Goal: Information Seeking & Learning: Learn about a topic

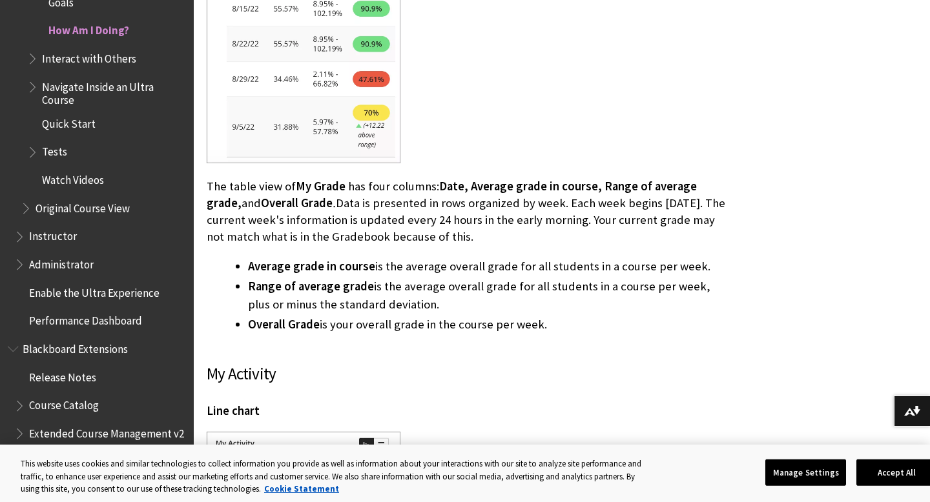
scroll to position [2639, 0]
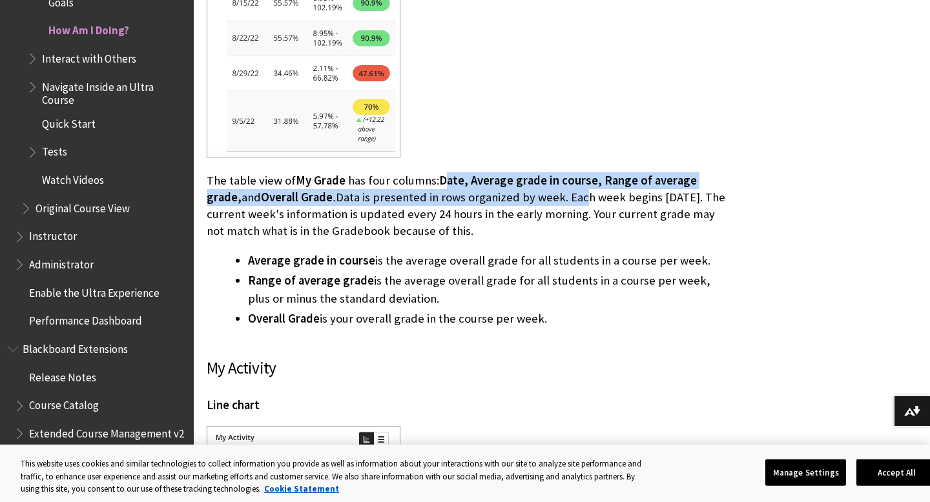
drag, startPoint x: 442, startPoint y: 161, endPoint x: 542, endPoint y: 179, distance: 102.3
click at [542, 179] on p "The table view of My Grade has four columns: Date, Average grade in course, Ran…" at bounding box center [466, 206] width 519 height 68
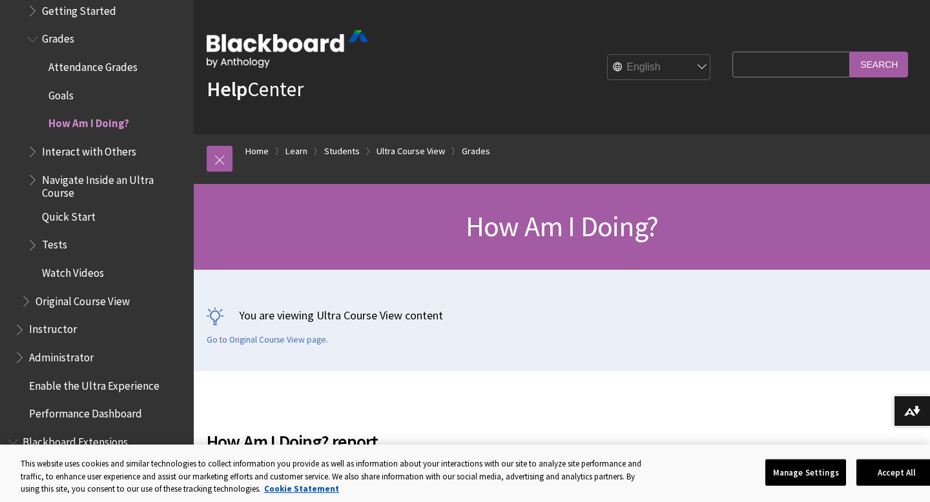
scroll to position [1667, 0]
click at [101, 59] on span "Attendance Grades" at bounding box center [92, 64] width 89 height 17
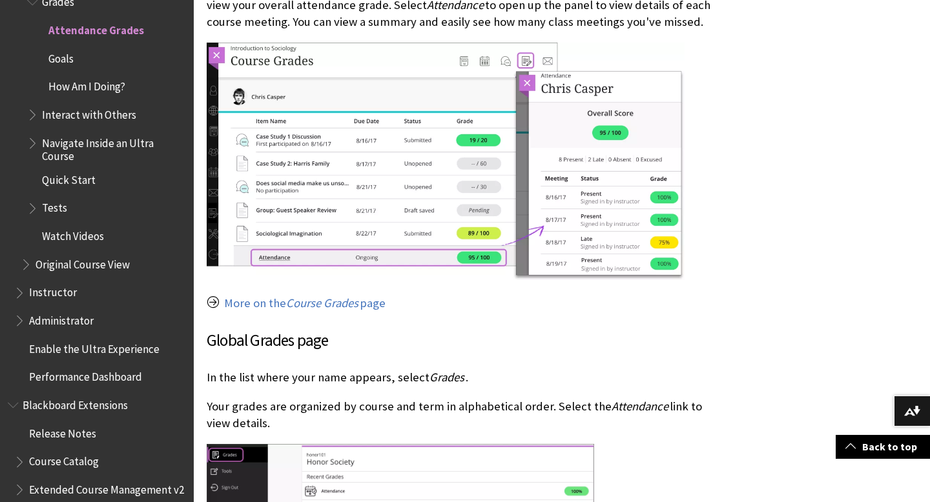
scroll to position [837, 0]
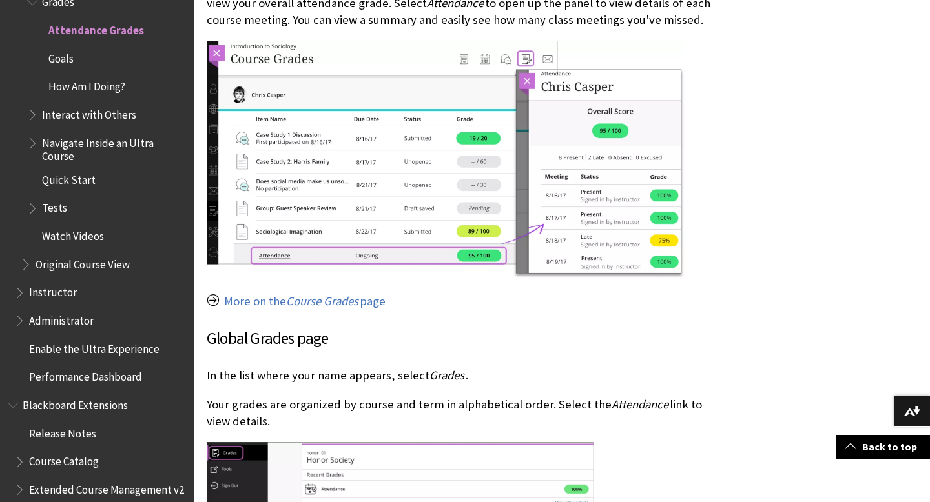
click at [365, 285] on div "Check your attendance grades You can access your overall attendance in a course…" at bounding box center [466, 503] width 519 height 1489
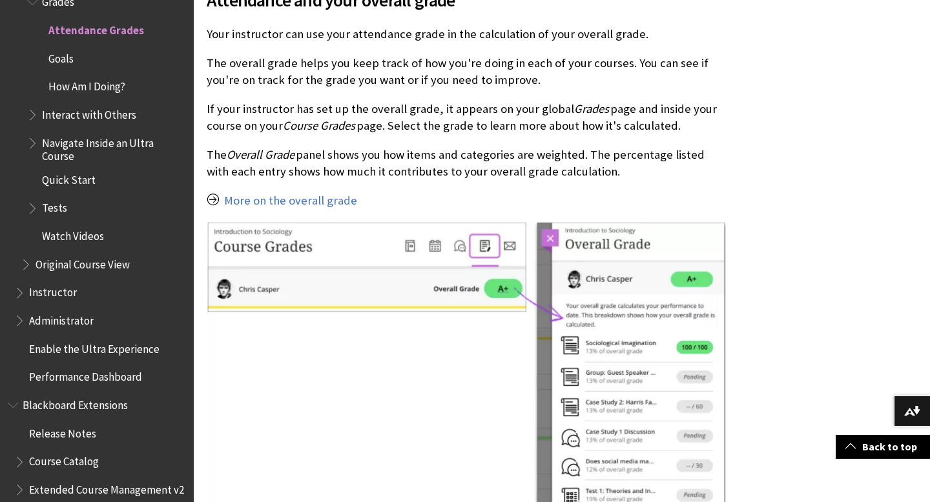
scroll to position [2386, 0]
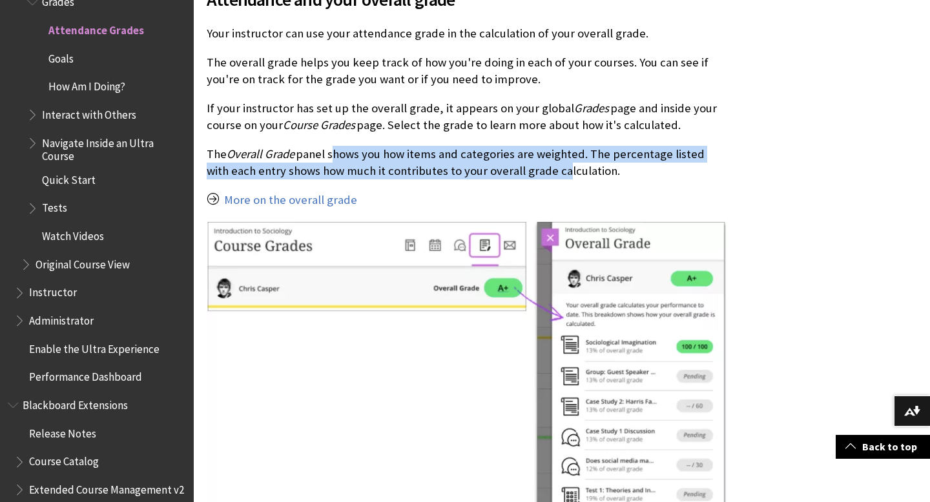
drag, startPoint x: 330, startPoint y: 139, endPoint x: 532, endPoint y: 160, distance: 203.1
click at [532, 160] on p "The Overall Grade panel shows you how items and categories are weighted. The pe…" at bounding box center [466, 163] width 519 height 34
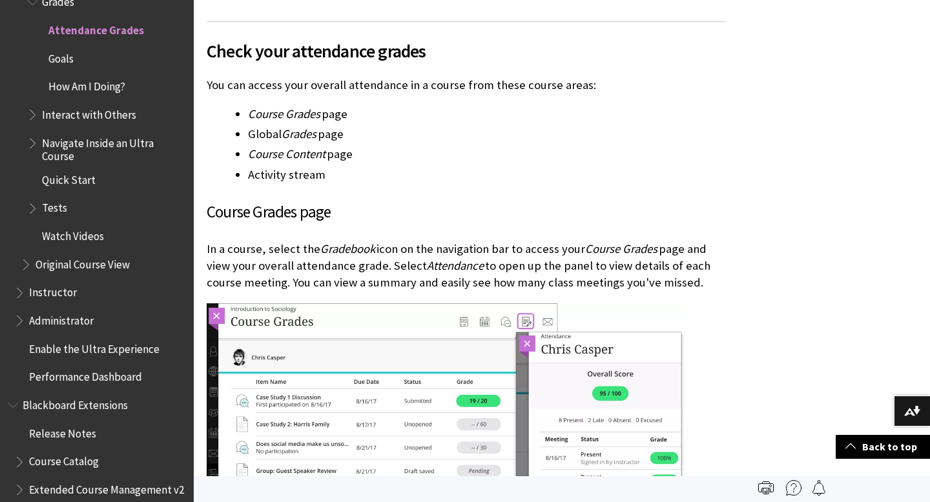
scroll to position [0, 0]
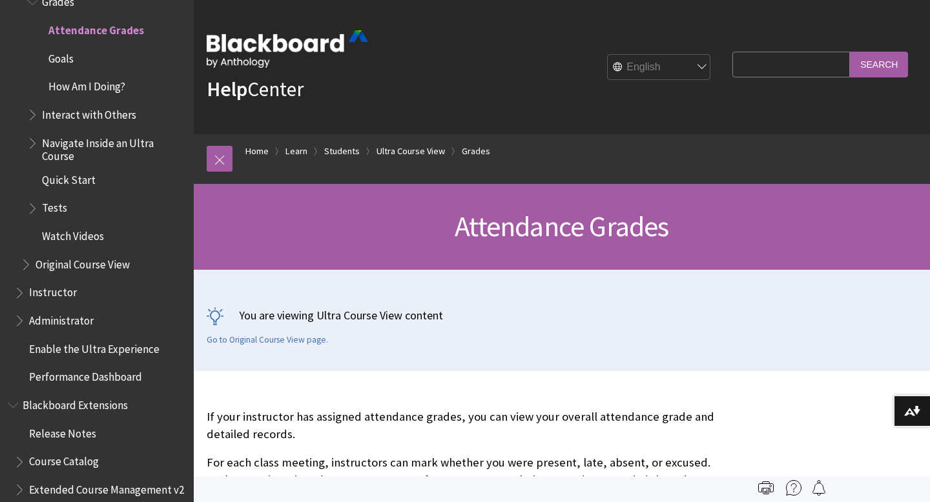
click at [68, 63] on span "Goals" at bounding box center [60, 56] width 25 height 17
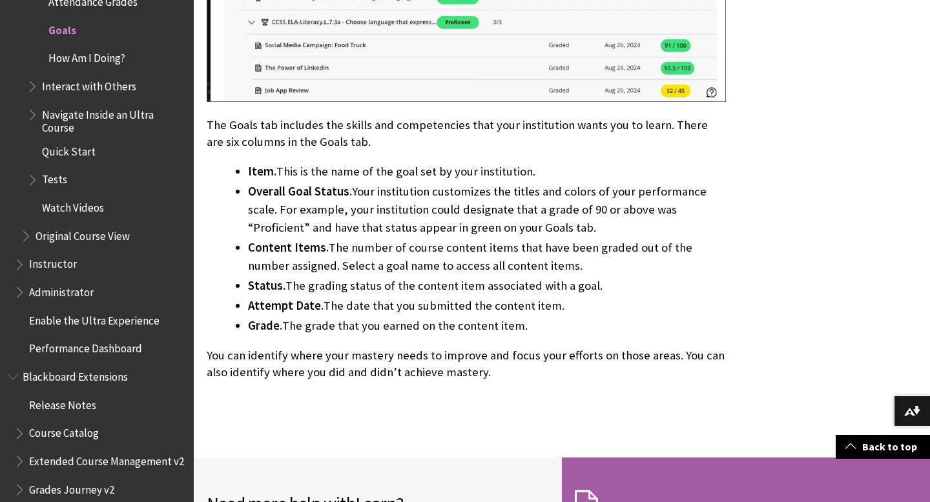
scroll to position [815, 0]
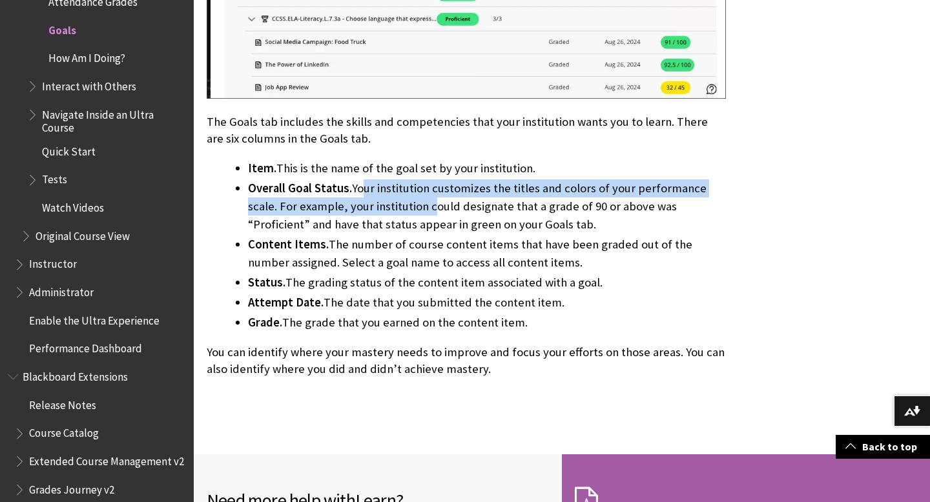
drag, startPoint x: 364, startPoint y: 189, endPoint x: 402, endPoint y: 207, distance: 42.4
click at [402, 207] on li "Overall Goal Status. Your institution customizes the titles and colors of your …" at bounding box center [487, 206] width 478 height 54
click at [441, 219] on li "Overall Goal Status. Your institution customizes the titles and colors of your …" at bounding box center [487, 206] width 478 height 54
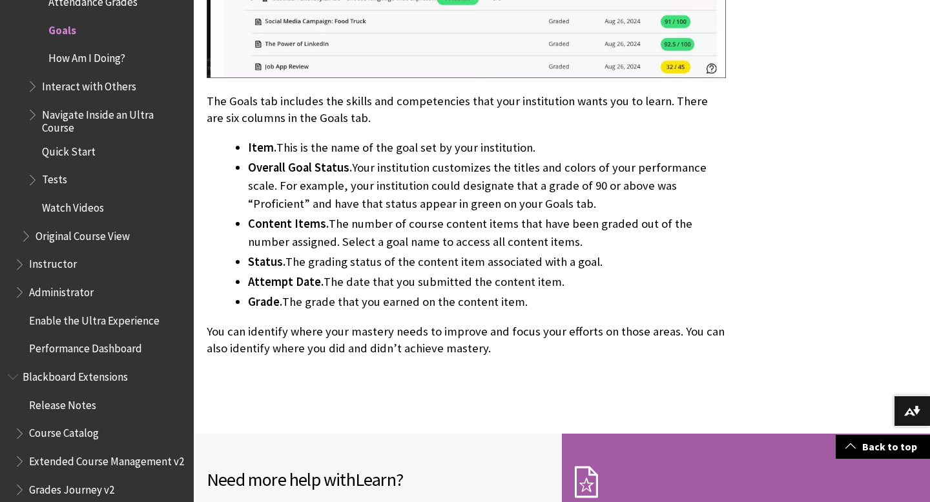
scroll to position [841, 0]
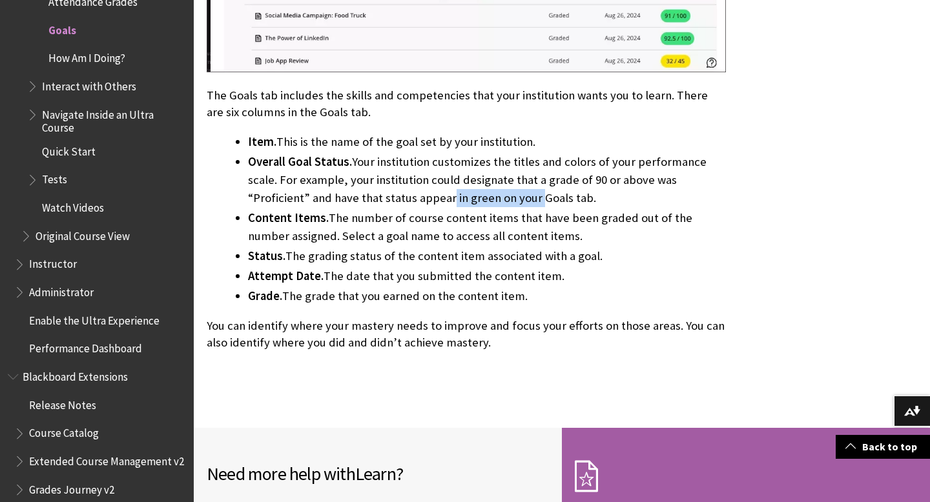
drag, startPoint x: 364, startPoint y: 192, endPoint x: 454, endPoint y: 192, distance: 89.7
click at [454, 192] on li "Overall Goal Status. Your institution customizes the titles and colors of your …" at bounding box center [487, 180] width 478 height 54
click at [407, 181] on li "Overall Goal Status. Your institution customizes the titles and colors of your …" at bounding box center [487, 180] width 478 height 54
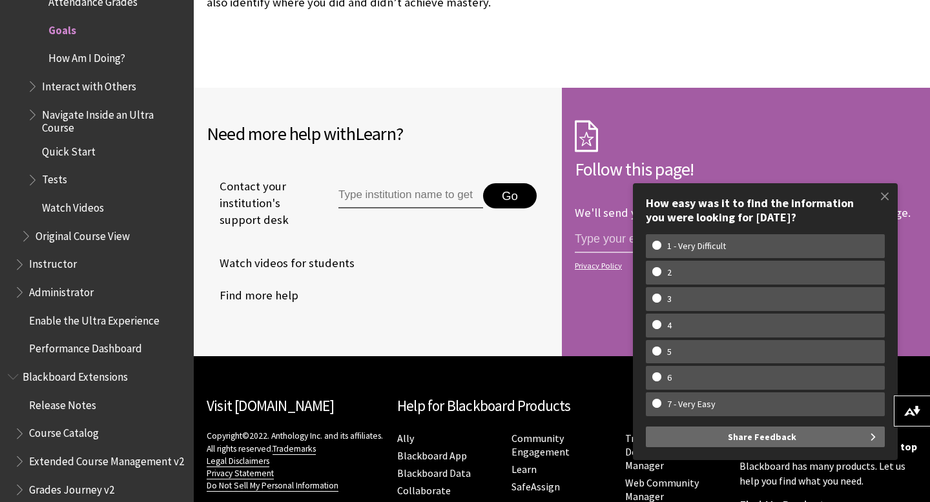
scroll to position [1183, 0]
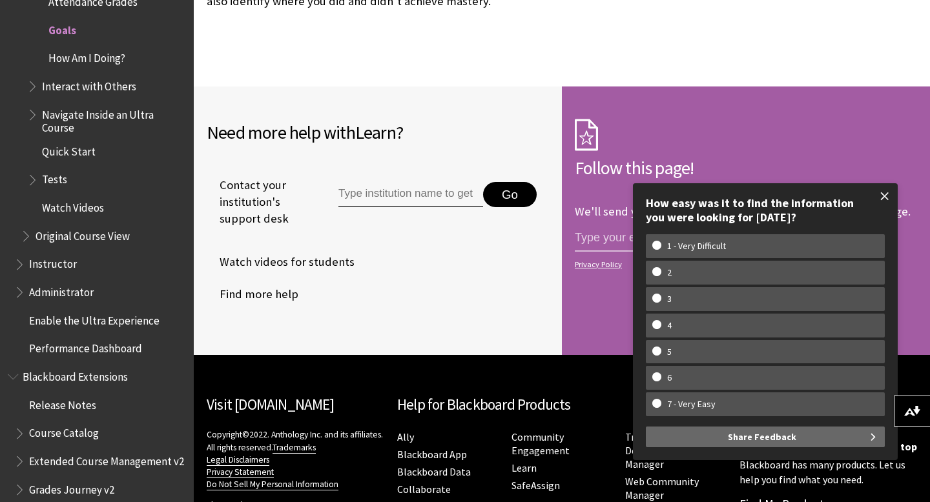
click at [884, 194] on span at bounding box center [884, 196] width 27 height 27
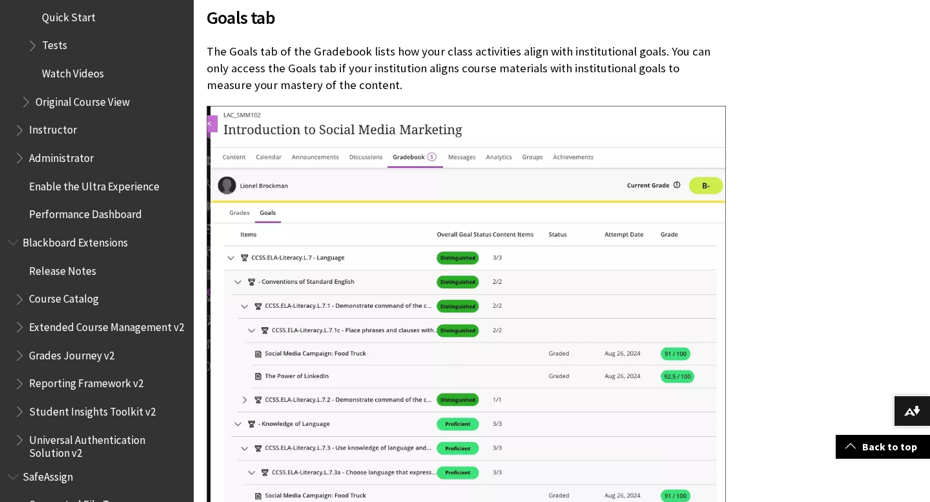
scroll to position [1867, 0]
click at [85, 350] on span "Grades Journey v2" at bounding box center [71, 351] width 85 height 17
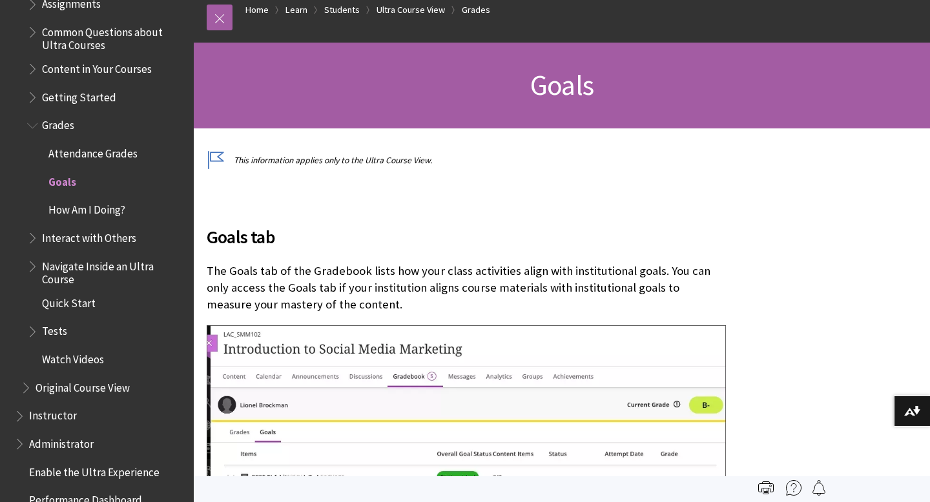
scroll to position [1571, 0]
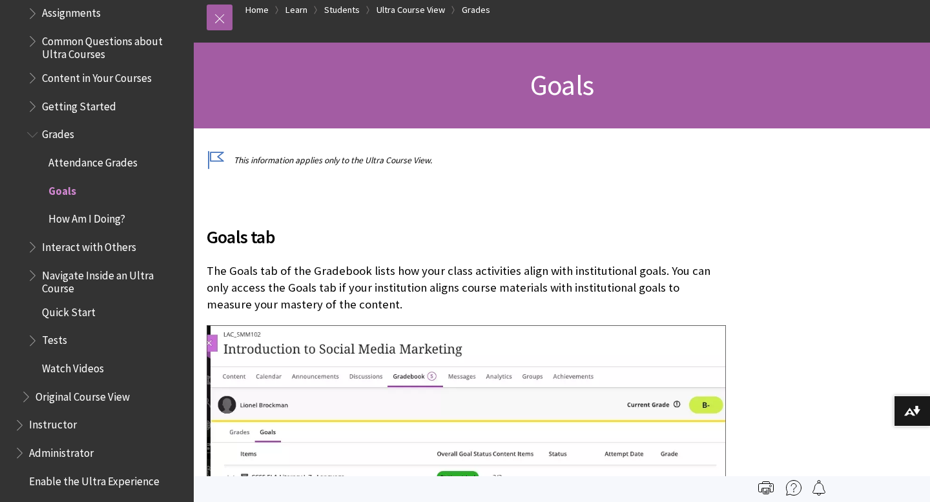
click at [98, 220] on span "How Am I Doing?" at bounding box center [86, 217] width 77 height 17
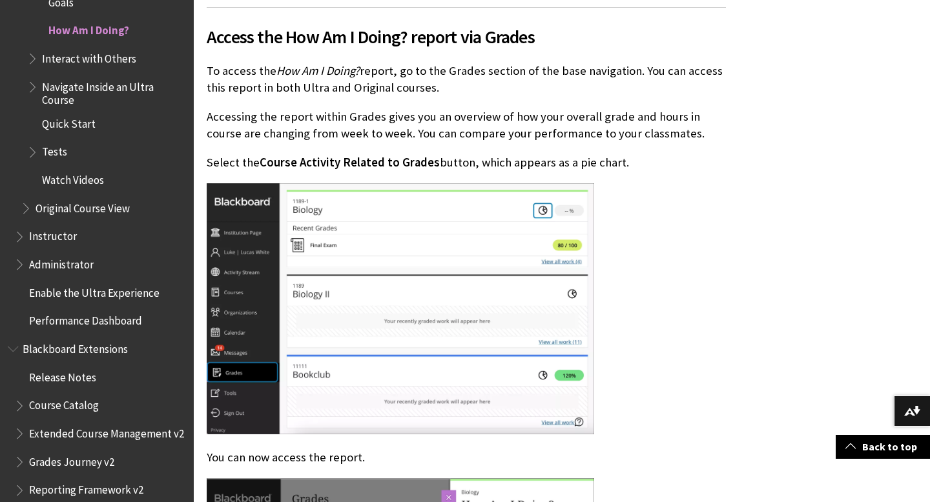
scroll to position [1023, 0]
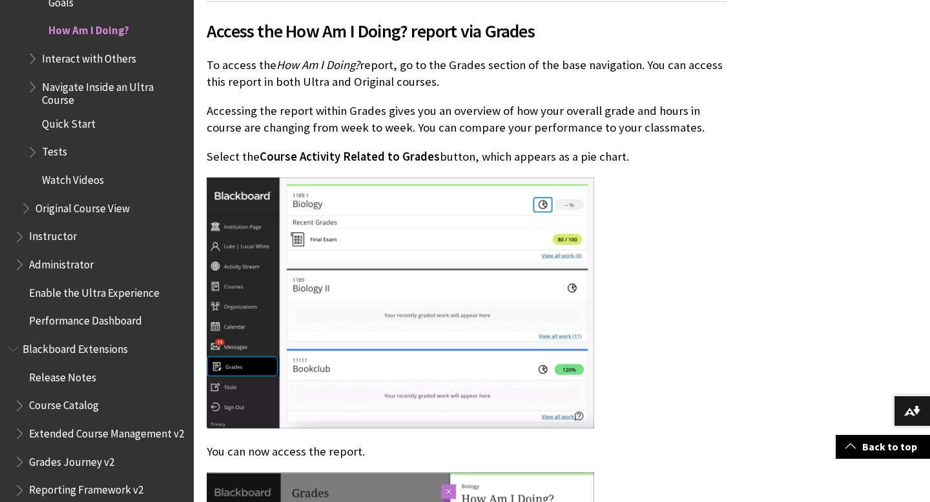
click at [430, 315] on img at bounding box center [400, 304] width 387 height 252
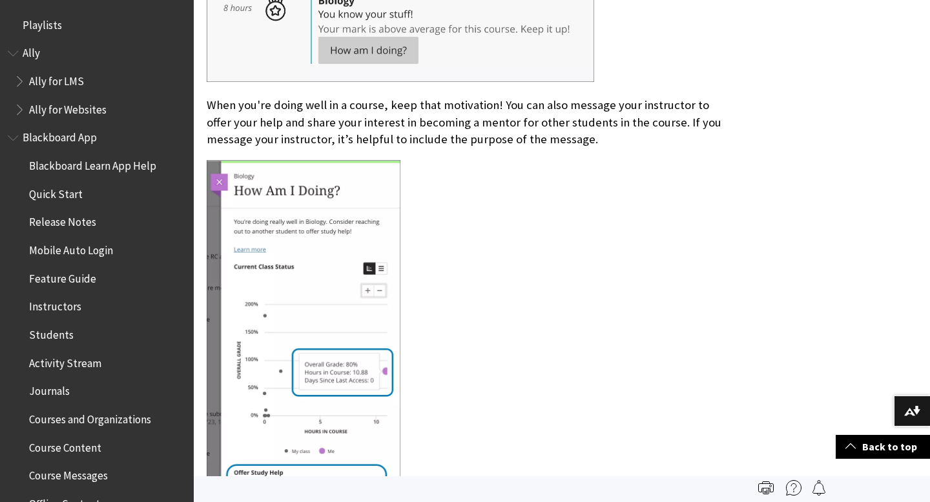
scroll to position [6596, 0]
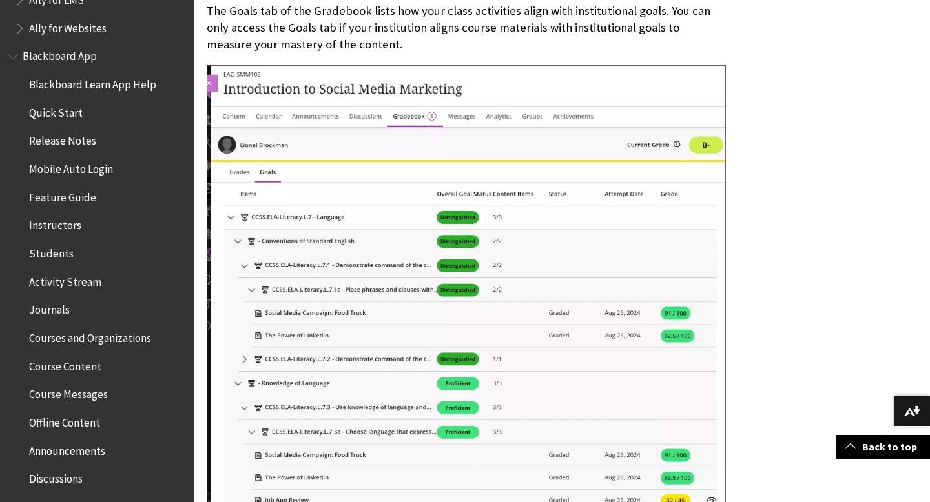
scroll to position [84, 0]
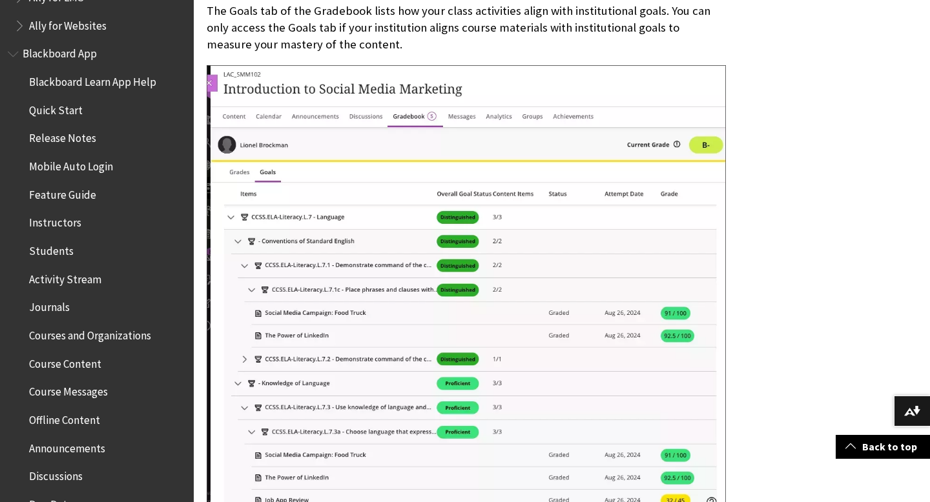
click at [74, 278] on span "Activity Stream" at bounding box center [65, 277] width 72 height 17
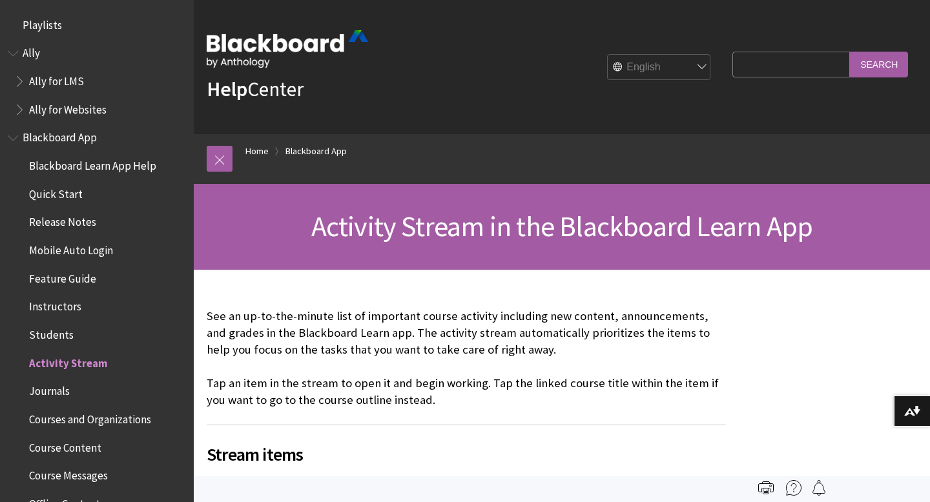
scroll to position [333, 0]
